Goal: Task Accomplishment & Management: Complete application form

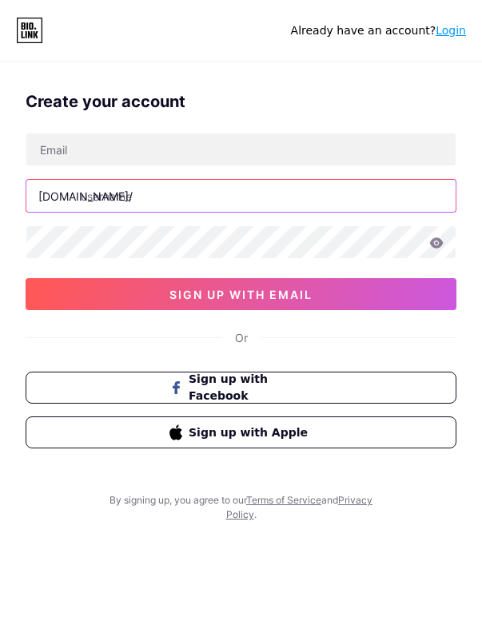
drag, startPoint x: 153, startPoint y: 193, endPoint x: 298, endPoint y: 193, distance: 144.6
click at [154, 193] on input "text" at bounding box center [240, 196] width 429 height 32
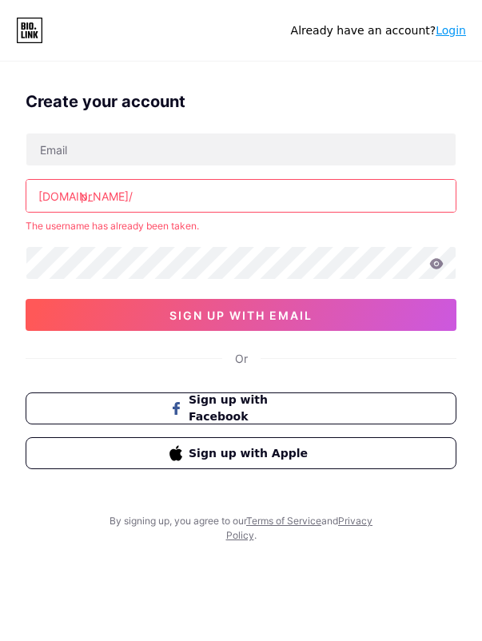
type input "p"
click at [161, 192] on input "text" at bounding box center [240, 196] width 429 height 32
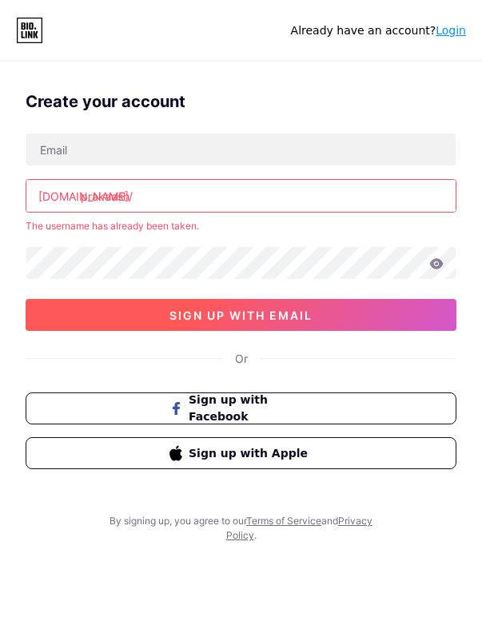
type input "prakaash"
drag, startPoint x: 209, startPoint y: 308, endPoint x: 284, endPoint y: 328, distance: 76.9
click at [212, 310] on span "sign up with email" at bounding box center [240, 315] width 143 height 14
